Goal: Task Accomplishment & Management: Manage account settings

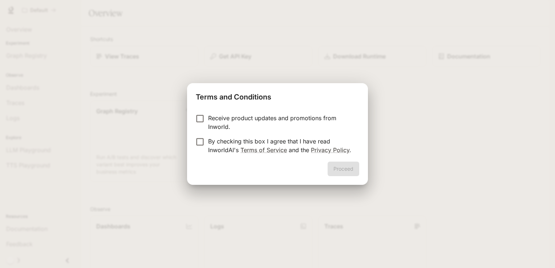
click at [209, 143] on p "By checking this box I agree that I have read InworldAI's Terms of Service and …" at bounding box center [280, 145] width 145 height 17
click at [336, 167] on button "Proceed" at bounding box center [344, 169] width 32 height 15
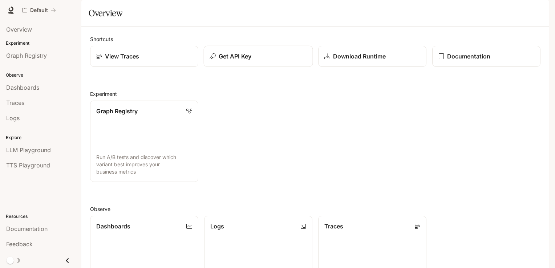
click at [252, 67] on button "Get API Key" at bounding box center [258, 56] width 109 height 21
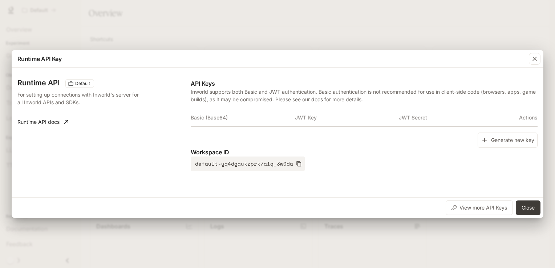
click at [326, 85] on p "API Keys" at bounding box center [364, 83] width 347 height 9
click at [138, 134] on div "Runtime API Default For setting up connections with Inworld's server for all In…" at bounding box center [103, 125] width 173 height 92
click at [506, 145] on button "Generate new key" at bounding box center [508, 141] width 60 height 16
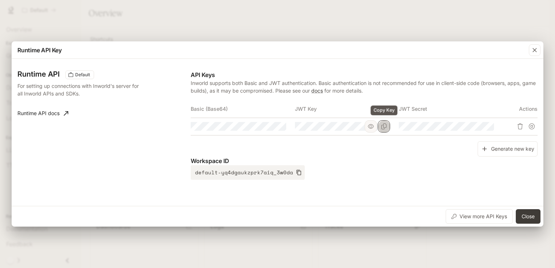
click at [385, 126] on icon "Copy Key" at bounding box center [384, 127] width 6 height 6
click at [490, 127] on icon "Copy Secret" at bounding box center [489, 127] width 6 height 6
click at [94, 17] on div "Runtime API Key Runtime API Default For setting up connections with Inworld's s…" at bounding box center [277, 134] width 555 height 268
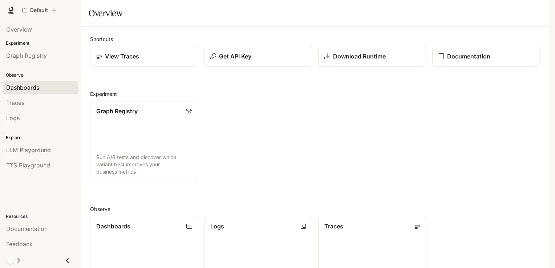
click at [24, 87] on span "Dashboards" at bounding box center [22, 87] width 33 height 9
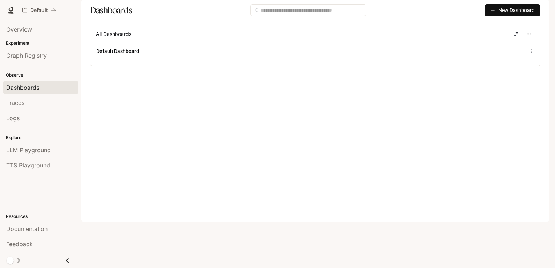
click at [544, 12] on img "button" at bounding box center [539, 10] width 10 height 10
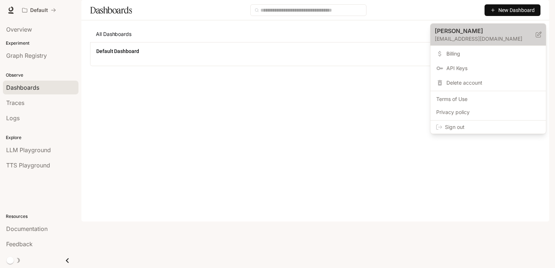
click at [465, 40] on p "[EMAIL_ADDRESS][DOMAIN_NAME]" at bounding box center [485, 38] width 101 height 7
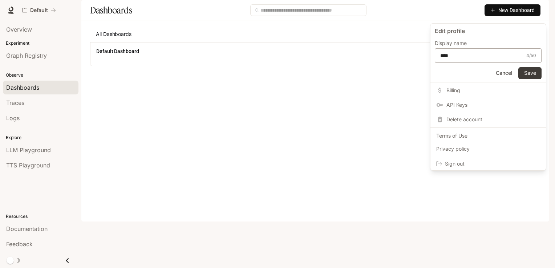
click at [480, 60] on div "**** 4 / 50 ​" at bounding box center [488, 55] width 107 height 15
drag, startPoint x: 478, startPoint y: 59, endPoint x: 474, endPoint y: 57, distance: 4.9
click at [477, 59] on div "**** 4 / 50 ​" at bounding box center [488, 55] width 107 height 15
click at [471, 57] on input "****" at bounding box center [481, 55] width 93 height 7
drag, startPoint x: 458, startPoint y: 56, endPoint x: 406, endPoint y: 61, distance: 52.2
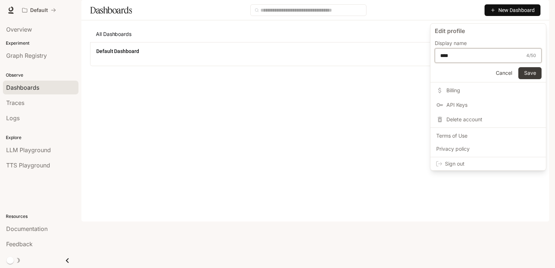
click at [406, 61] on div "Edit profile Display name **** 4 / 50 ​ Cancel Save Billing API Keys Delete acc…" at bounding box center [277, 134] width 555 height 268
type input "***"
click at [527, 75] on button "Save" at bounding box center [530, 73] width 23 height 12
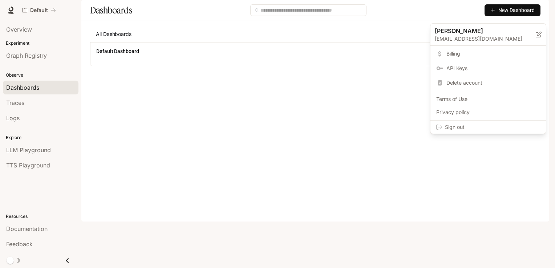
click at [538, 35] on icon at bounding box center [539, 35] width 6 height 6
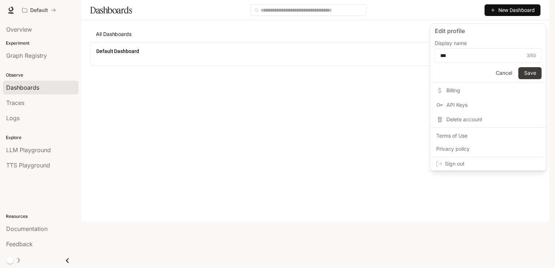
click at [449, 43] on p "Display name" at bounding box center [451, 43] width 32 height 5
click at [113, 107] on div at bounding box center [277, 134] width 555 height 268
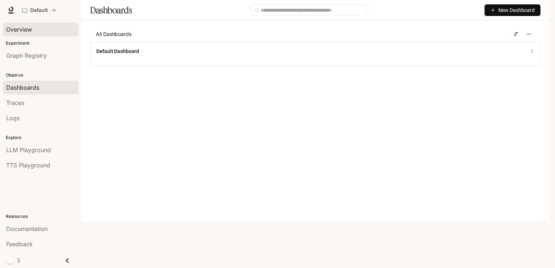
click at [23, 24] on link "Overview" at bounding box center [41, 30] width 76 height 14
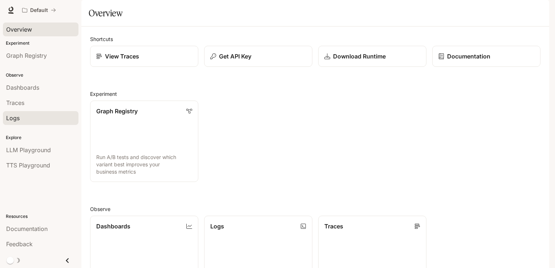
click at [20, 117] on div "Logs" at bounding box center [40, 118] width 69 height 9
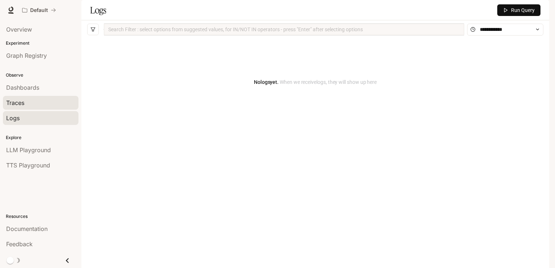
click at [39, 103] on div "Traces" at bounding box center [40, 103] width 69 height 9
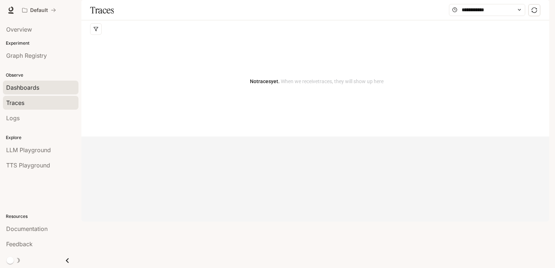
click at [48, 85] on div "Dashboards" at bounding box center [40, 87] width 69 height 9
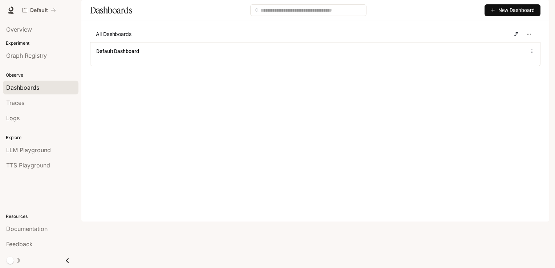
click at [16, 74] on p "Observe" at bounding box center [40, 75] width 81 height 7
click at [22, 52] on span "Graph Registry" at bounding box center [26, 55] width 41 height 9
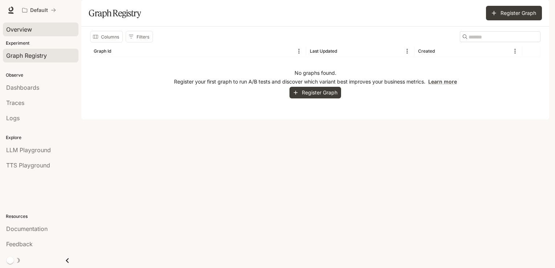
click at [31, 28] on span "Overview" at bounding box center [19, 29] width 26 height 9
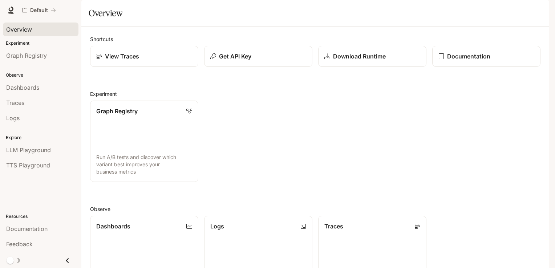
scroll to position [176, 0]
click at [46, 149] on span "LLM Playground" at bounding box center [28, 150] width 45 height 9
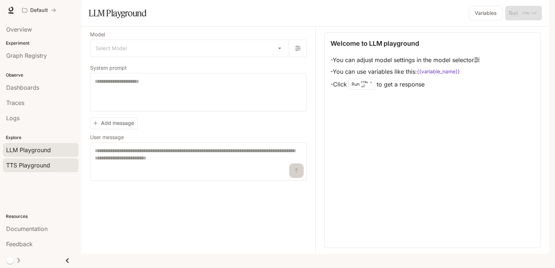
click at [43, 164] on span "TTS Playground" at bounding box center [28, 165] width 44 height 9
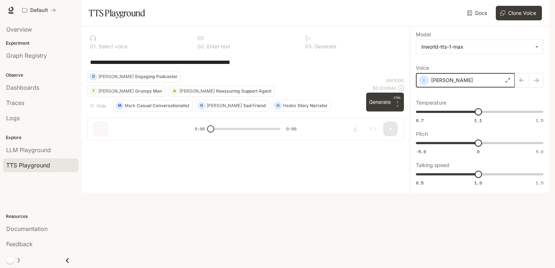
click at [424, 84] on icon "button" at bounding box center [424, 80] width 7 height 7
click at [424, 88] on div "[PERSON_NAME]" at bounding box center [465, 80] width 99 height 15
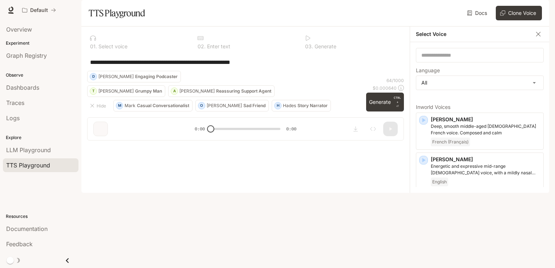
click at [390, 71] on div "**********" at bounding box center [245, 61] width 317 height 17
click at [540, 38] on icon "button" at bounding box center [538, 34] width 7 height 7
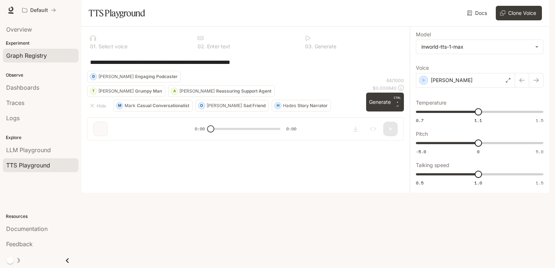
click at [31, 59] on span "Graph Registry" at bounding box center [26, 55] width 41 height 9
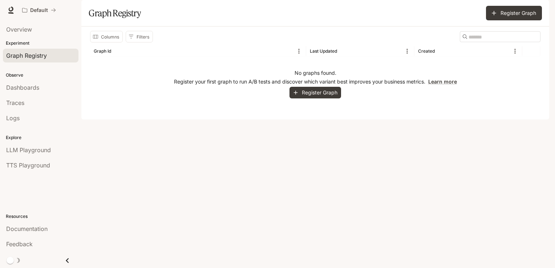
click at [29, 43] on p "Experiment" at bounding box center [40, 43] width 81 height 7
click at [23, 43] on p "Experiment" at bounding box center [40, 43] width 81 height 7
click at [21, 28] on span "Overview" at bounding box center [19, 29] width 26 height 9
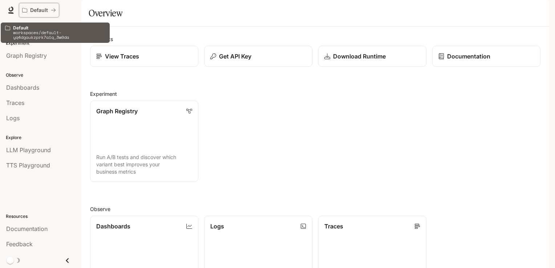
click at [51, 9] on icon "All workspaces" at bounding box center [53, 10] width 5 height 5
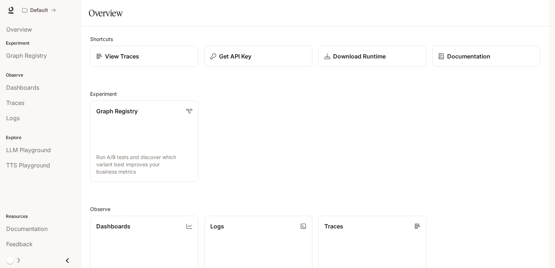
click at [542, 11] on img "button" at bounding box center [539, 10] width 10 height 10
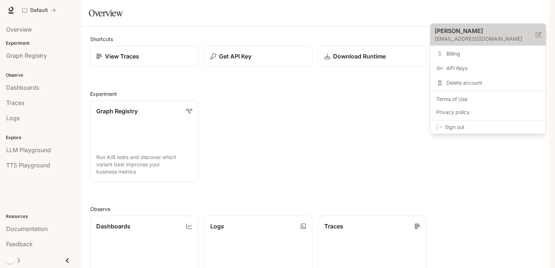
click at [463, 39] on p "[EMAIL_ADDRESS][DOMAIN_NAME]" at bounding box center [485, 38] width 101 height 7
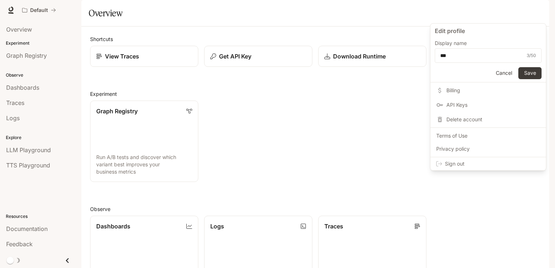
click at [454, 90] on span "Billing" at bounding box center [494, 90] width 94 height 7
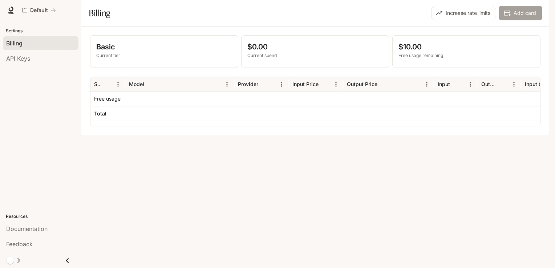
click at [522, 20] on button "Add card" at bounding box center [520, 13] width 43 height 15
